Goal: Information Seeking & Learning: Learn about a topic

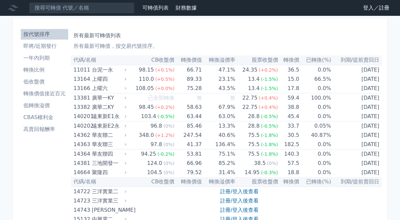
click at [368, 6] on link "登入／註冊" at bounding box center [375, 8] width 37 height 11
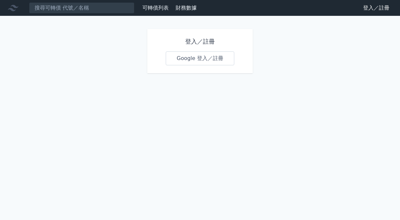
click at [205, 56] on link "Google 登入／註冊" at bounding box center [200, 58] width 68 height 14
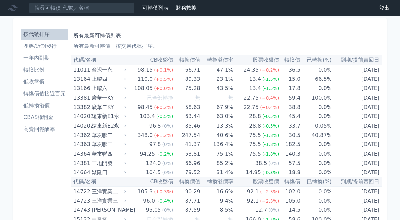
click at [43, 48] on li "即將/近期發行" at bounding box center [44, 46] width 47 height 8
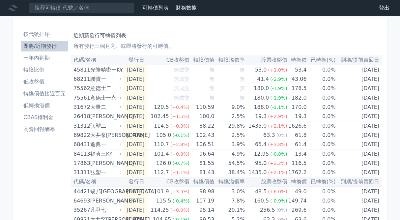
click at [52, 34] on li "按代號排序" at bounding box center [44, 34] width 47 height 8
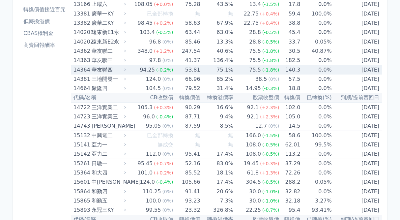
scroll to position [89, 0]
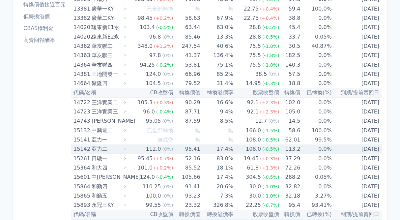
click at [127, 149] on icon at bounding box center [125, 148] width 5 height 5
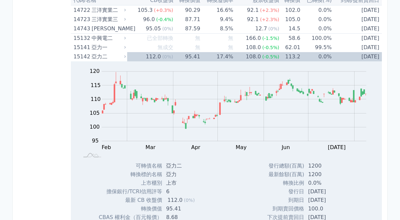
scroll to position [190, 0]
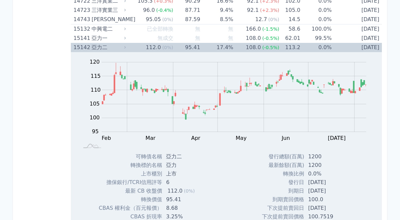
click at [106, 49] on div "亞力二" at bounding box center [107, 47] width 33 height 9
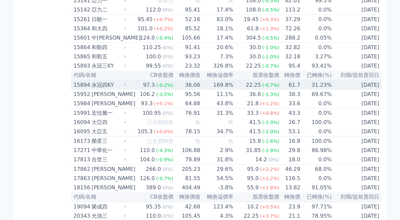
scroll to position [231, 0]
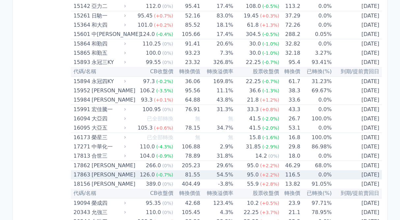
click at [108, 174] on div "[PERSON_NAME]" at bounding box center [107, 174] width 33 height 9
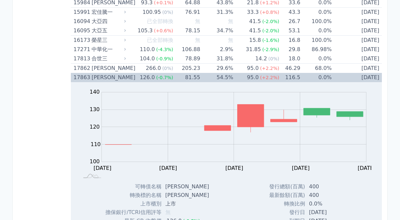
scroll to position [327, 0]
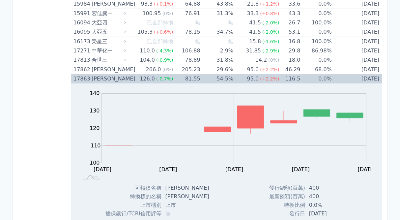
click at [127, 80] on icon at bounding box center [125, 78] width 5 height 5
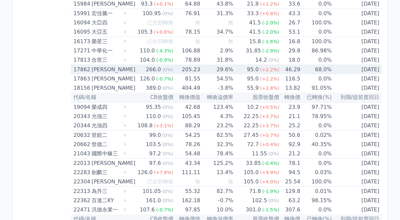
click at [123, 71] on div "[PERSON_NAME]" at bounding box center [107, 69] width 33 height 9
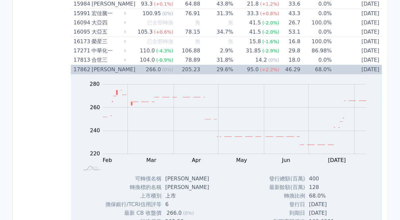
click at [123, 71] on div "[PERSON_NAME]" at bounding box center [107, 69] width 33 height 9
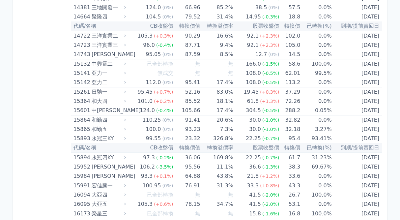
scroll to position [0, 0]
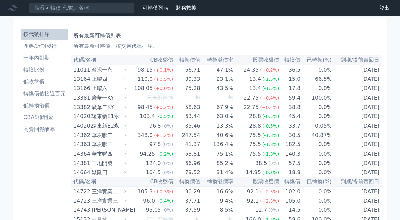
click at [351, 61] on th "到期/提前賣回日" at bounding box center [356, 60] width 50 height 10
click at [43, 45] on li "即將/近期發行" at bounding box center [44, 46] width 47 height 8
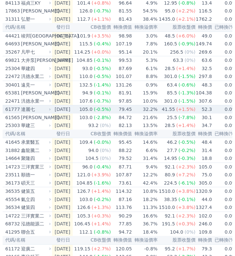
scroll to position [243, 0]
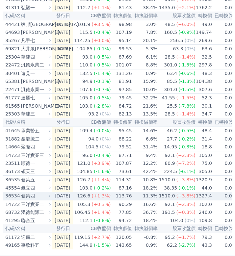
click at [50, 195] on icon at bounding box center [50, 196] width 4 height 4
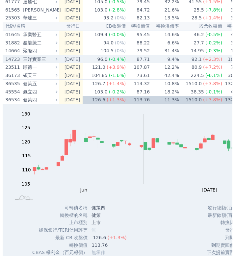
scroll to position [343, 0]
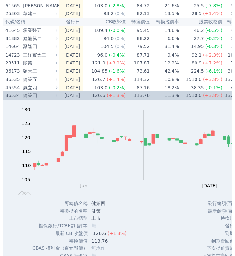
click at [57, 93] on icon at bounding box center [56, 95] width 5 height 5
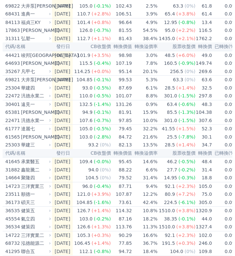
scroll to position [208, 0]
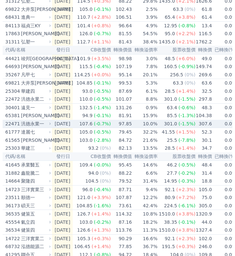
click at [45, 124] on div "汎德永業一" at bounding box center [35, 124] width 29 height 8
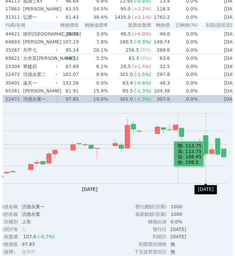
scroll to position [0, 81]
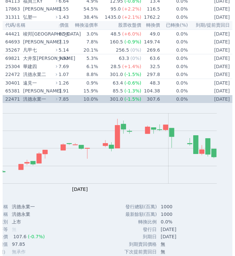
click at [55, 99] on icon at bounding box center [56, 99] width 5 height 5
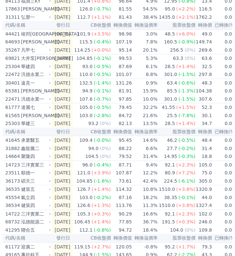
scroll to position [0, 0]
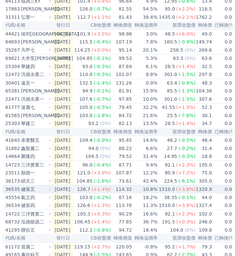
click at [40, 188] on div "健策五" at bounding box center [35, 189] width 29 height 8
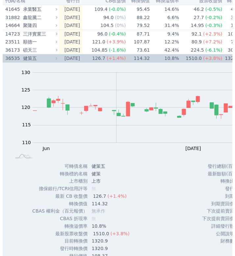
click at [26, 58] on div "健策五" at bounding box center [39, 58] width 33 height 8
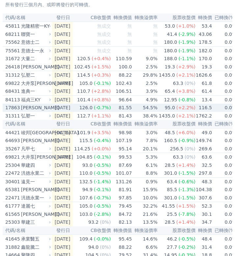
click at [47, 108] on div "[PERSON_NAME]" at bounding box center [35, 108] width 29 height 8
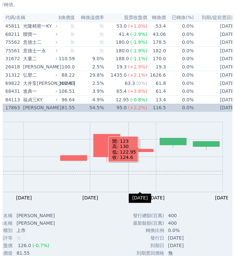
scroll to position [0, 81]
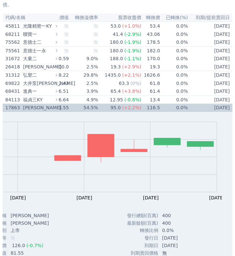
click at [24, 107] on div "[PERSON_NAME]" at bounding box center [39, 108] width 33 height 8
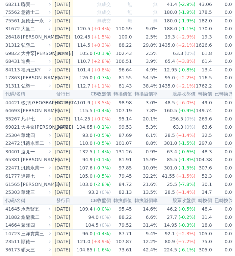
scroll to position [164, 0]
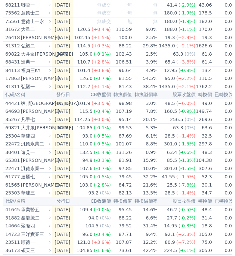
click at [91, 88] on div "112.7" at bounding box center [84, 87] width 16 height 8
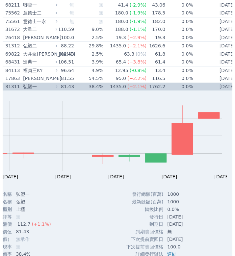
scroll to position [0, 0]
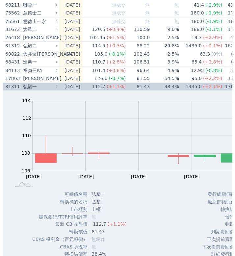
click at [46, 85] on div "弘塑一" at bounding box center [39, 87] width 33 height 8
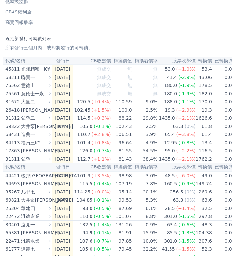
scroll to position [90, 0]
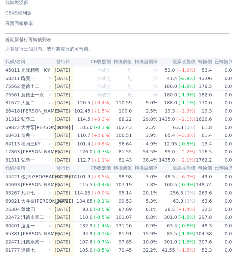
click at [49, 95] on icon at bounding box center [50, 95] width 4 height 4
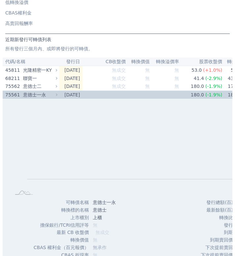
click at [49, 95] on div "意德士一永" at bounding box center [39, 95] width 33 height 8
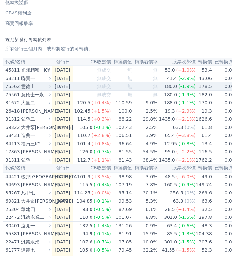
click at [49, 85] on icon at bounding box center [50, 87] width 4 height 4
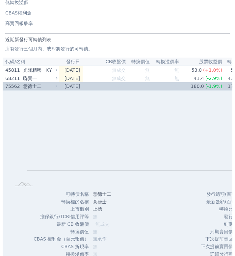
click at [49, 85] on div "意德士二" at bounding box center [39, 86] width 33 height 8
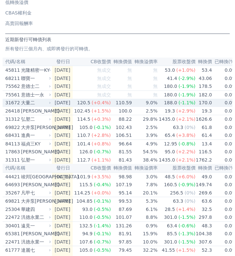
click at [42, 99] on div "大量二" at bounding box center [35, 103] width 29 height 8
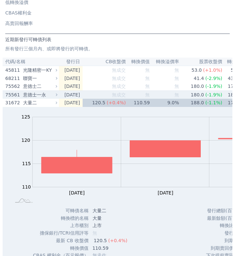
click at [42, 98] on div "意德士一永" at bounding box center [39, 95] width 33 height 8
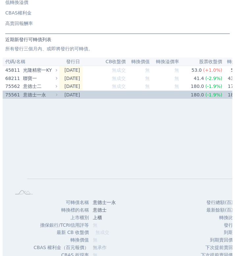
click at [48, 91] on div "意德士一永" at bounding box center [39, 95] width 33 height 8
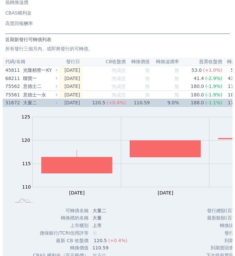
click at [43, 102] on div "大量二" at bounding box center [39, 103] width 33 height 8
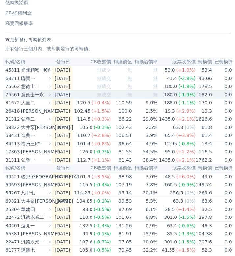
click at [46, 95] on div "意德士一永" at bounding box center [35, 95] width 29 height 8
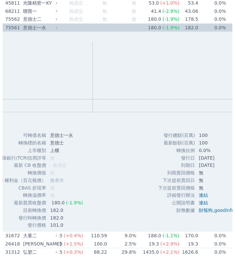
scroll to position [0, 42]
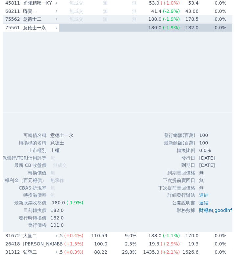
click at [52, 18] on div "意德士二" at bounding box center [39, 19] width 33 height 8
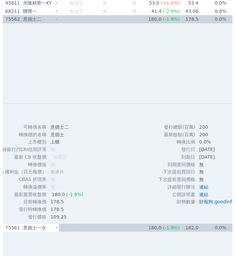
click at [48, 21] on div "意德士二" at bounding box center [39, 19] width 33 height 8
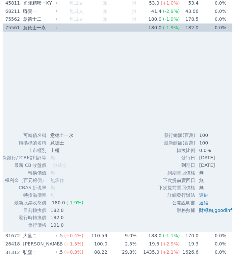
click at [44, 29] on div "意德士一永" at bounding box center [39, 28] width 33 height 8
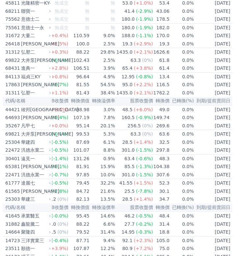
scroll to position [0, 0]
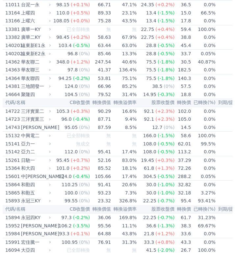
scroll to position [158, 0]
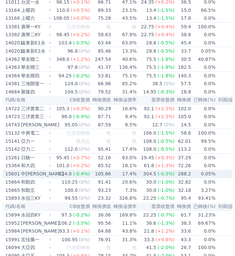
click at [38, 173] on div "中[PERSON_NAME]" at bounding box center [35, 174] width 29 height 8
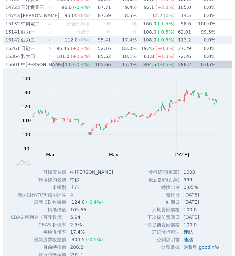
scroll to position [269, 0]
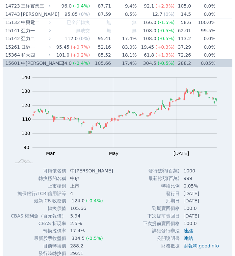
click at [38, 60] on div "中[PERSON_NAME]" at bounding box center [35, 63] width 29 height 8
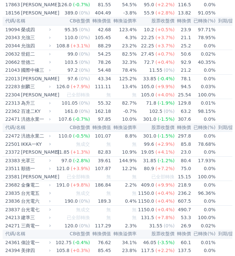
scroll to position [451, 0]
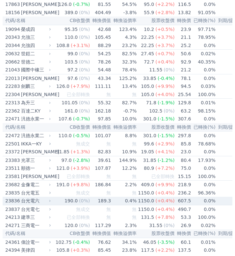
click at [47, 202] on div "台光電六" at bounding box center [35, 201] width 29 height 8
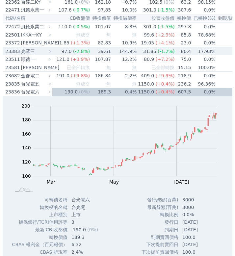
scroll to position [560, 0]
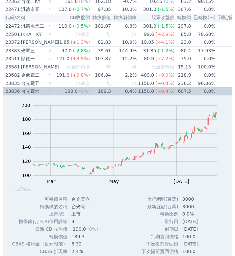
click at [33, 94] on div "台光電六" at bounding box center [35, 91] width 29 height 8
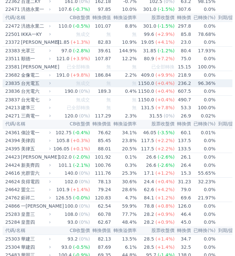
click at [38, 84] on div "台光電五" at bounding box center [35, 83] width 29 height 8
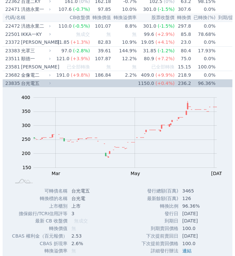
click at [38, 84] on div "台光電五" at bounding box center [35, 83] width 29 height 8
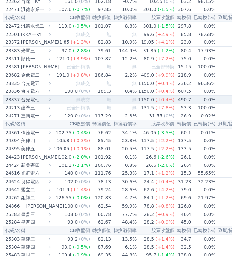
click at [36, 102] on div "台光電七" at bounding box center [35, 100] width 29 height 8
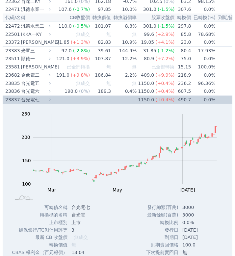
click at [36, 102] on div "台光電七" at bounding box center [35, 100] width 29 height 8
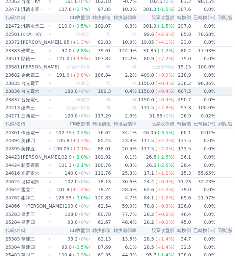
click at [42, 92] on div "台光電六" at bounding box center [35, 91] width 29 height 8
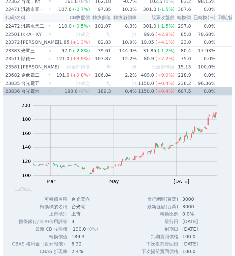
click at [42, 92] on div "台光電六" at bounding box center [35, 91] width 29 height 8
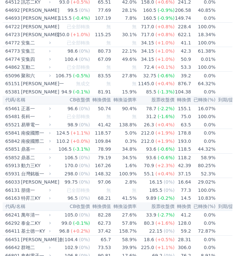
scroll to position [2858, 0]
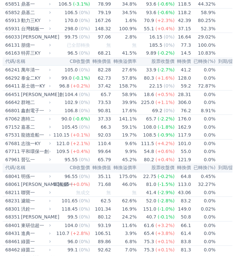
click at [30, 110] on div "鑫創電子一" at bounding box center [35, 111] width 29 height 8
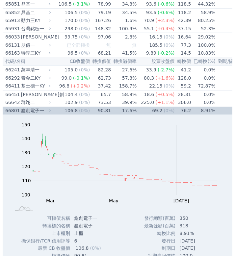
click at [19, 110] on div "66801 鑫創電子一" at bounding box center [26, 111] width 43 height 8
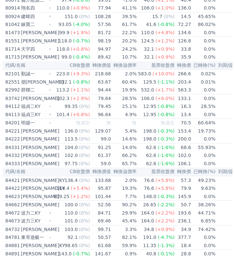
scroll to position [3444, 0]
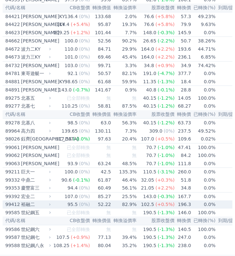
click at [74, 203] on div "95.5" at bounding box center [72, 204] width 13 height 8
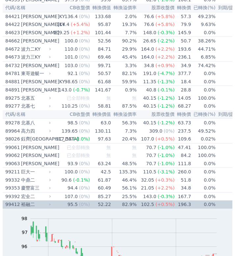
click at [74, 203] on div "95.5" at bounding box center [72, 204] width 13 height 8
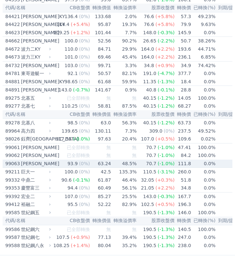
click at [62, 164] on td "93.9 (0%)" at bounding box center [71, 164] width 38 height 8
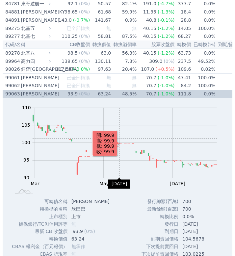
scroll to position [3517, 0]
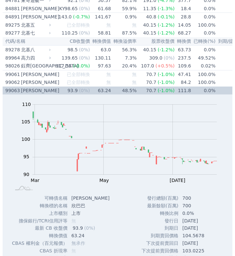
click at [90, 89] on td "63.24" at bounding box center [100, 91] width 21 height 8
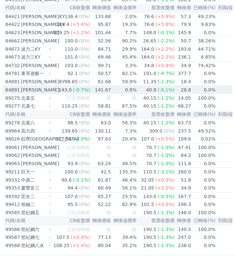
scroll to position [3444, 0]
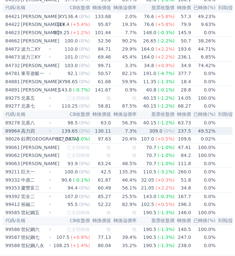
click at [64, 130] on div "139.65" at bounding box center [69, 131] width 19 height 8
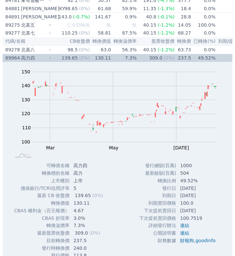
click at [21, 56] on div "高力四" at bounding box center [35, 58] width 29 height 8
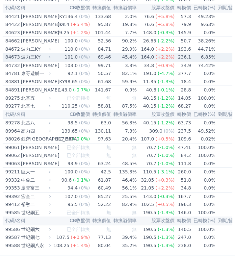
scroll to position [3444, 0]
